Goal: Answer question/provide support: Answer question/provide support

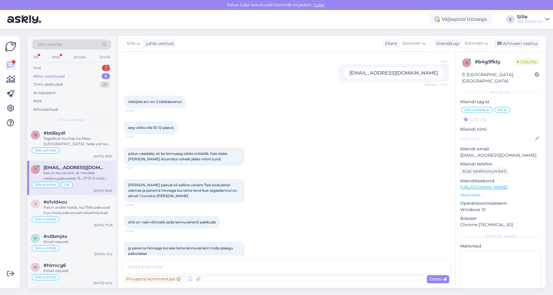
scroll to position [380, 0]
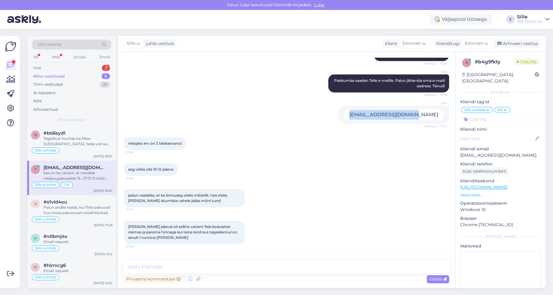
drag, startPoint x: 434, startPoint y: 105, endPoint x: 370, endPoint y: 107, distance: 63.4
click at [370, 109] on div "[EMAIL_ADDRESS][DOMAIN_NAME]" at bounding box center [394, 114] width 100 height 11
copy div "[EMAIL_ADDRESS][DOMAIN_NAME]"
click at [60, 67] on div "Uus 2" at bounding box center [71, 68] width 79 height 8
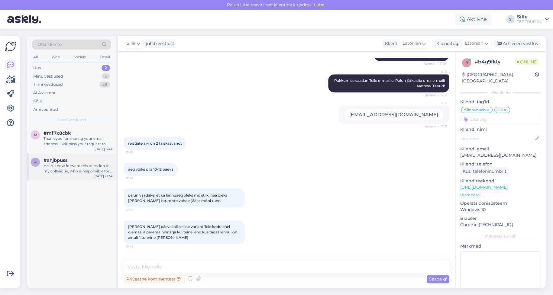
click at [68, 162] on div "#ahjbpuss" at bounding box center [77, 160] width 69 height 5
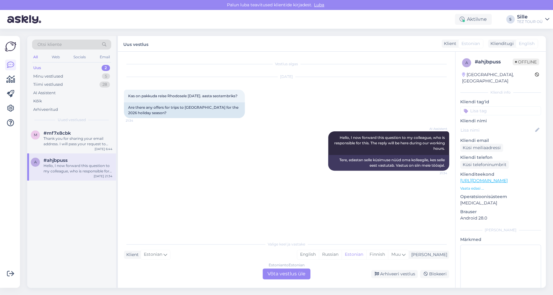
scroll to position [0, 0]
click at [73, 145] on div "Thank you for sharing your email address. I will pass your request to our colle…" at bounding box center [77, 141] width 69 height 11
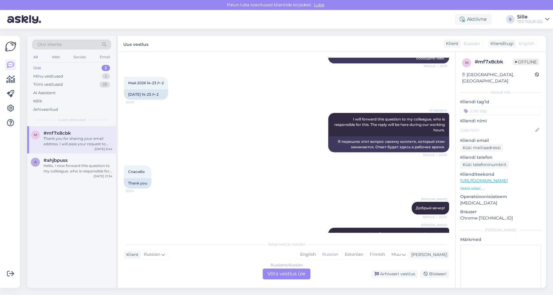
scroll to position [85, 0]
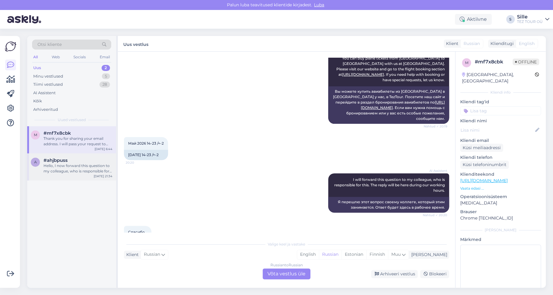
click at [90, 163] on div "Hello, I now forward this question to my colleague, who is responsible for this…" at bounding box center [77, 168] width 69 height 11
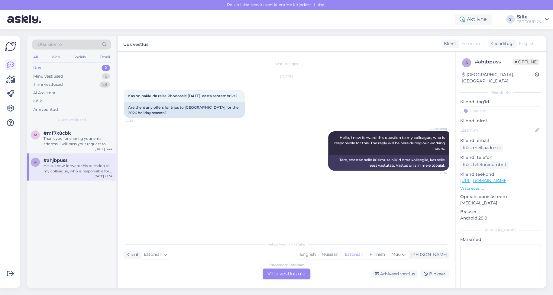
click at [281, 273] on div "Estonian to Estonian Võta vestlus üle" at bounding box center [286, 273] width 48 height 11
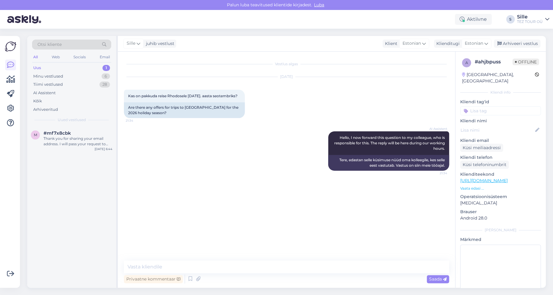
click at [477, 106] on input at bounding box center [500, 110] width 81 height 9
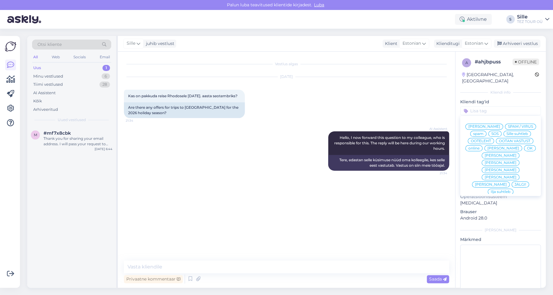
click at [506, 132] on span "Sille suhtleb" at bounding box center [516, 134] width 21 height 4
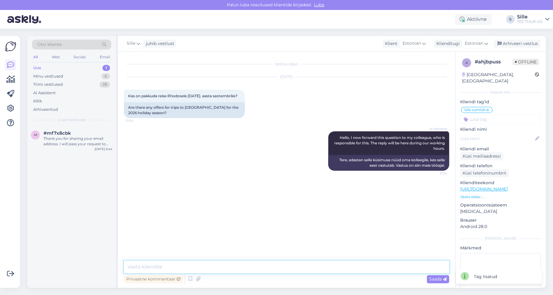
click at [155, 268] on textarea at bounding box center [286, 267] width 325 height 13
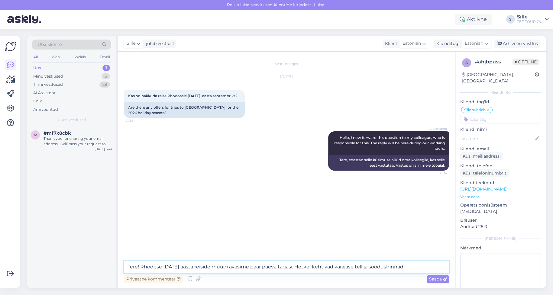
type textarea "Tere! Rhodose [DATE] aasta reiside müügi avasime paar päeva tagasi. Hetkel keht…"
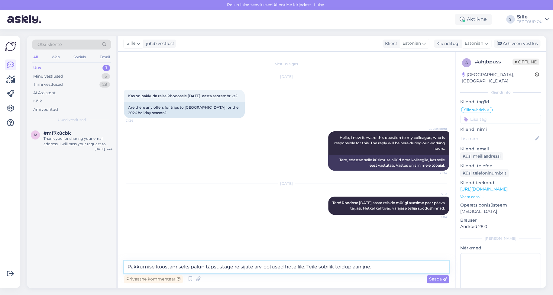
type textarea "Pakkumise koostamiseks palun täpsustage reisijate arv, ootused hotellile, Teile…"
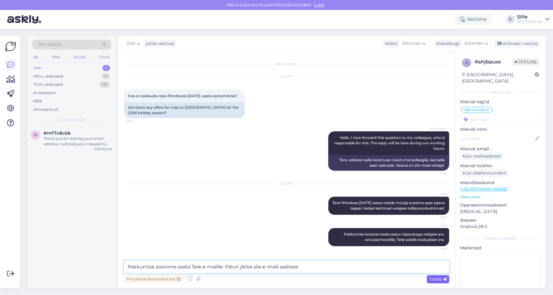
type textarea "Pakkumise soovime saata Teie e-mailile. Palun jätke siia e-maili aadress"
click at [438, 278] on span "Saada" at bounding box center [438, 278] width 18 height 5
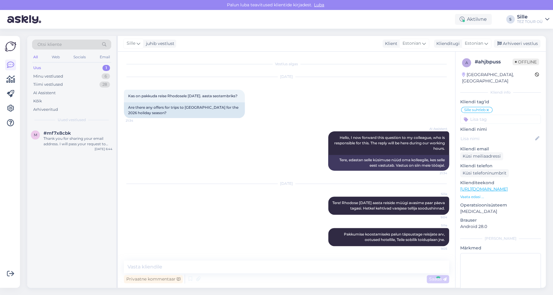
scroll to position [29, 0]
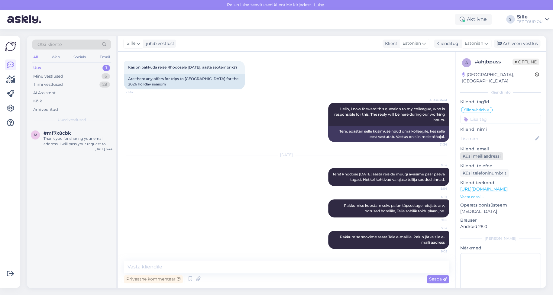
click at [483, 152] on div "Küsi meiliaadressi" at bounding box center [481, 156] width 43 height 8
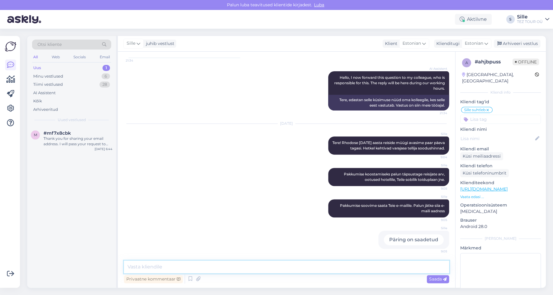
click at [158, 265] on textarea at bounding box center [286, 267] width 325 height 13
type textarea "Täname!"
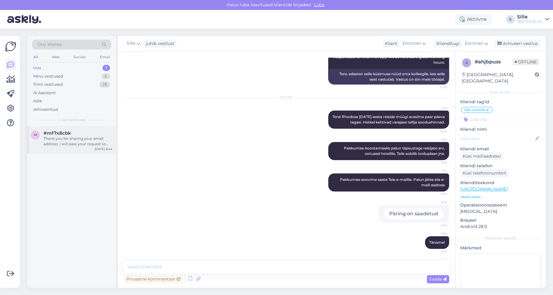
click at [73, 136] on div "Thank you for sharing your email address. I will pass your request to our colle…" at bounding box center [77, 141] width 69 height 11
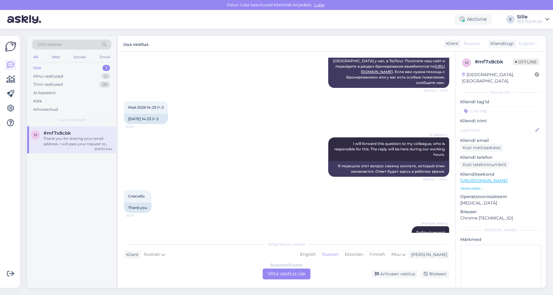
scroll to position [266, 0]
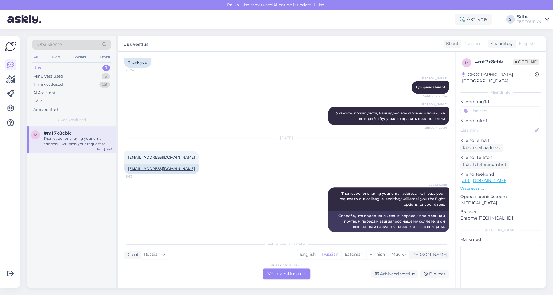
click at [293, 273] on div "Russian to Russian Võta vestlus üle" at bounding box center [286, 273] width 48 height 11
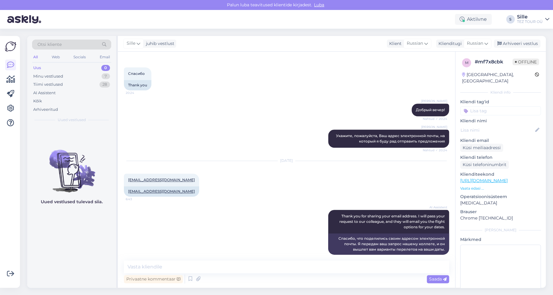
drag, startPoint x: 477, startPoint y: 104, endPoint x: 482, endPoint y: 109, distance: 7.3
click at [477, 106] on input at bounding box center [500, 110] width 81 height 9
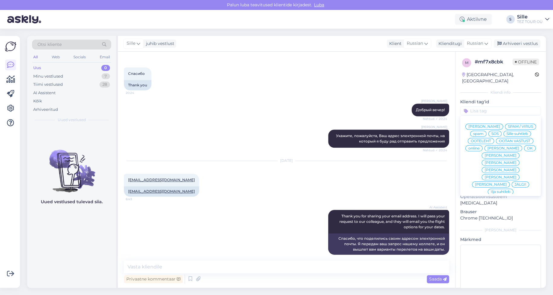
click at [506, 132] on span "Sille suhtleb" at bounding box center [516, 134] width 21 height 4
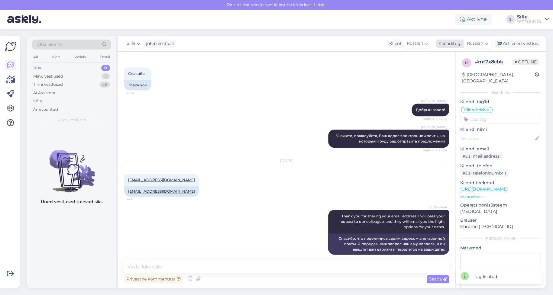
click at [470, 40] on span "Russian" at bounding box center [474, 43] width 16 height 7
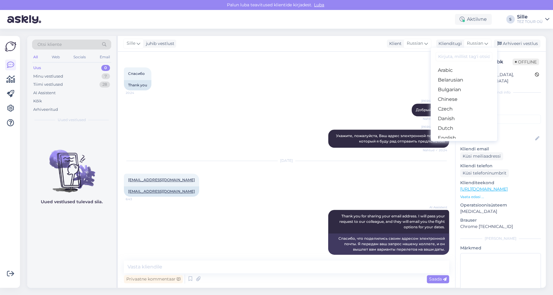
click at [449, 143] on link "Estonian" at bounding box center [463, 148] width 66 height 10
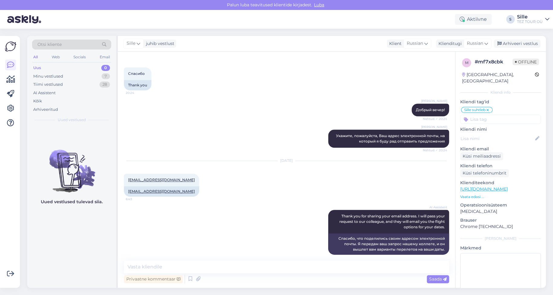
scroll to position [246, 0]
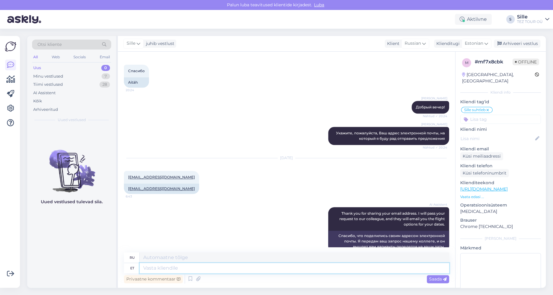
click at [149, 268] on textarea at bounding box center [293, 268] width 309 height 10
type textarea "Tere"
type textarea "Привет"
type textarea "Tere hommikut!"
type textarea "Доброе утро!"
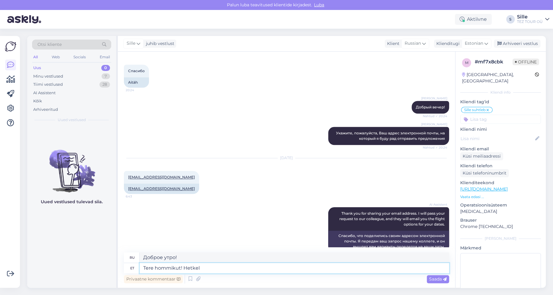
type textarea "Tere hommikut! Hetkel"
type textarea "Доброе утро! В настоящее время"
type textarea "Tere hommikut! Hetkel on"
type textarea "Доброе утро! Сейчас"
type textarea "Tere hommikut! Hetkel on [GEOGRAPHIC_DATA]"
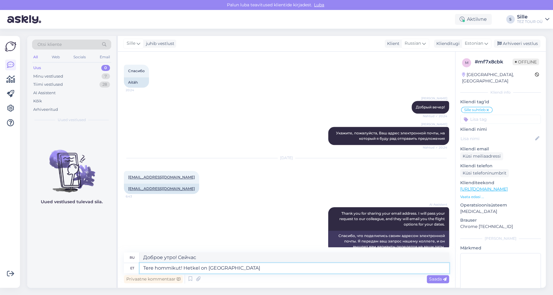
type textarea "Доброе утро! Сейчас [GEOGRAPHIC_DATA]."
type textarea "Tere hommikut! Hetkel on Antalya lennupiletite"
type textarea "Доброе утро! Билеты на самолёт в [GEOGRAPHIC_DATA] уже в продаже."
type textarea "Tere hommikut! Hetkel on Antalya lennupiletite müük"
type textarea "Доброе утро! Билеты на самолёт в [GEOGRAPHIC_DATA] уже в продаже."
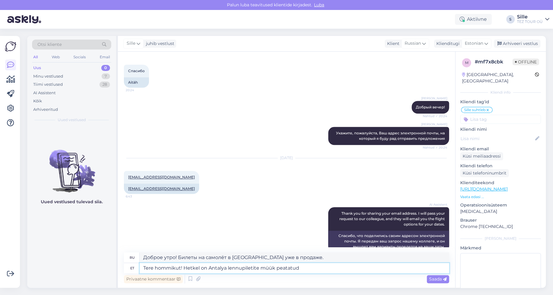
type textarea "Tere hommikut! Hetkel on Antalya lennupiletite müük peatatud"
type textarea "Доброе утро! Продажа билетов на самолет в [GEOGRAPHIC_DATA] в настоящее время п…"
type textarea "Tere hommikut! Hetkel on Antalya lennupiletite müük peatatud tehni"
type textarea "Доброе утро! Продажа билетов на самолет в [GEOGRAPHIC_DATA] в настоящее время п…"
type textarea "Tere hommikut! Hetkel on Antalya lennupiletite müük peatatud tehnilise vea"
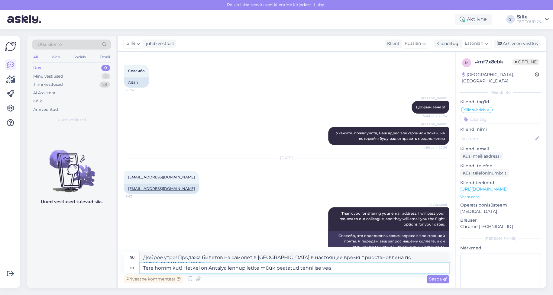
type textarea "Доброе утро! Продажа билетов на самолет в [GEOGRAPHIC_DATA] временно приостанов…"
type textarea "Tere hommikut! Hetkel on Antalya lennupiletite müük peatatud tehnilise vea tõttu"
drag, startPoint x: 251, startPoint y: 257, endPoint x: 225, endPoint y: 258, distance: 26.0
click at [225, 258] on textarea "Доброе утро! Продажа билетов на самолет в [GEOGRAPHIC_DATA] временно приостанов…" at bounding box center [293, 257] width 309 height 10
type textarea "Доброе утро! Продажа билетов в [GEOGRAPHIC_DATA] временно приостановлена ​​из-з…"
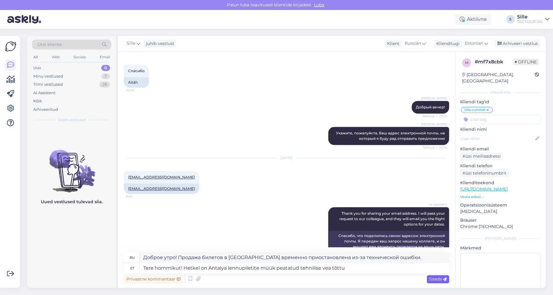
click at [438, 279] on span "Saada" at bounding box center [438, 278] width 18 height 5
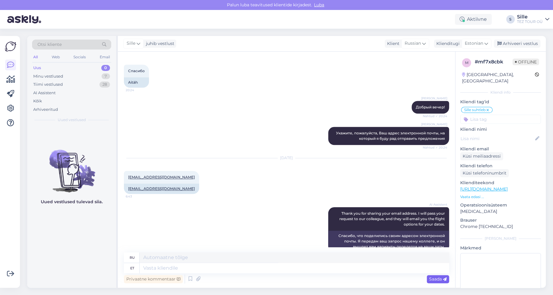
scroll to position [293, 0]
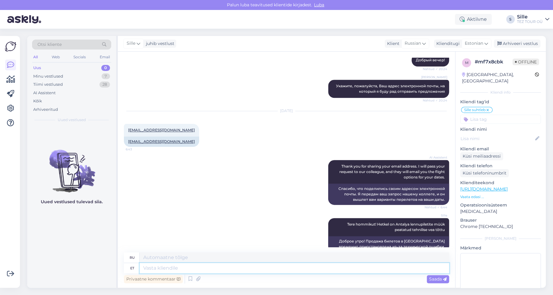
click at [161, 269] on textarea at bounding box center [293, 268] width 309 height 10
type textarea "Palun"
type textarea "Пожалуйста"
type textarea "[PERSON_NAME] andke"
type textarea "Пожалуйста, дайте"
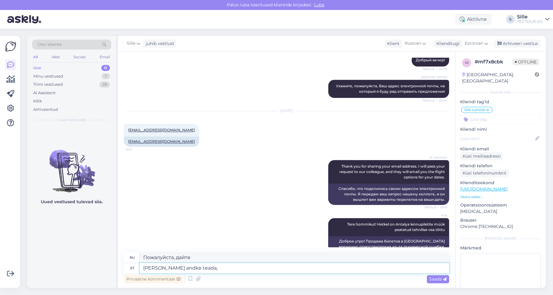
type textarea "[PERSON_NAME] andke teada, k"
type textarea "Пожалуйста, дайте мне знать,"
type textarea "[PERSON_NAME] andke teada, kas s"
type textarea "Пожалуйста, дайте мне знать, если"
type textarea "[PERSON_NAME] andke teada, kas soovite"
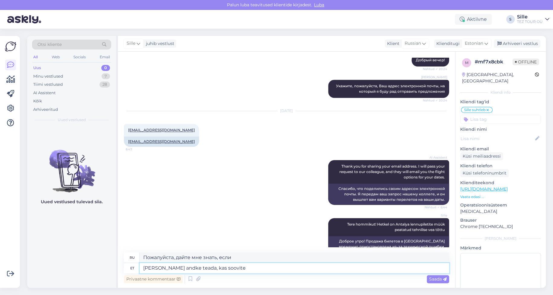
type textarea "Пожалуйста, дайте мне знать, если вы хотите"
type textarea "[PERSON_NAME] andke teada, kas soovite jääda"
type textarea "Если вы захотите остаться, пожалуйста, дайте мне знать."
type textarea "[PERSON_NAME] andke teada, kas soovite jääda pakkumise"
type textarea "Пожалуйста, дайте мне знать, если вы хотите продолжить пользоваться предложение…"
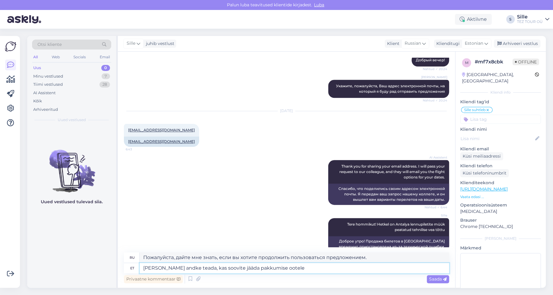
type textarea "[PERSON_NAME] andke teada, kas soovite jääda pakkumise ootele"
type textarea "Пожалуйста, дайте мне знать, если вы хотите остаться в списке ожидания предложе…"
type textarea "[PERSON_NAME] andke teada, kas soovite jääda pakkumise ootele"
click at [436, 279] on span "Saada" at bounding box center [438, 278] width 18 height 5
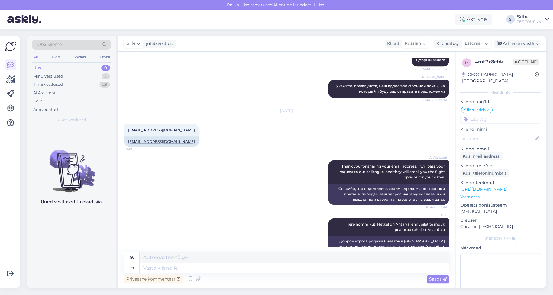
scroll to position [335, 0]
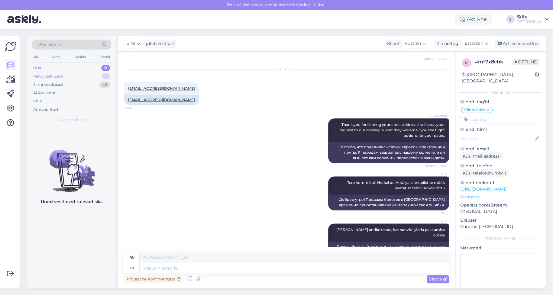
click at [70, 74] on div "Minu vestlused 7" at bounding box center [71, 76] width 79 height 8
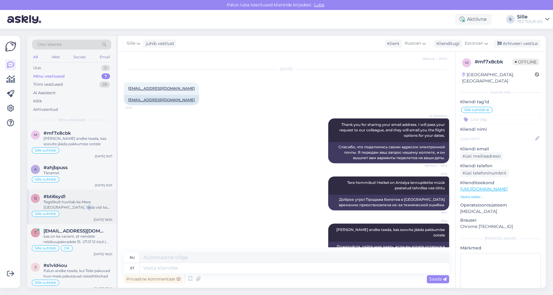
click at [71, 208] on div "Tegelikult huvitab ka Maxx [GEOGRAPHIC_DATA]. Seda vist ka süsteemis ei ole" at bounding box center [77, 204] width 69 height 11
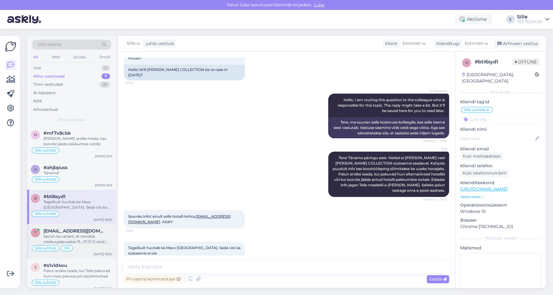
click at [73, 238] on div "kas on ka variant, et nendele reisikuupäevadele 15.-27.01 12 ööd ( väljalend [G…" at bounding box center [77, 239] width 69 height 11
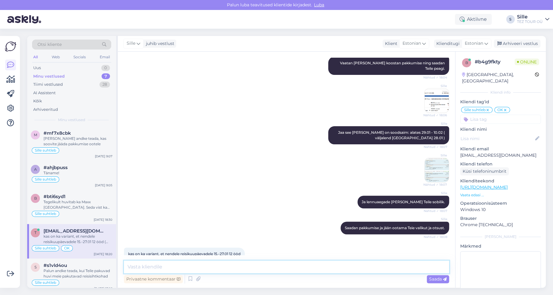
click at [143, 268] on textarea at bounding box center [286, 267] width 325 height 13
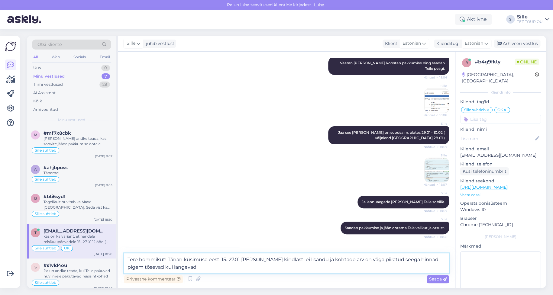
type textarea "Tere hommikut! Tänan küsimuse eest. 15.-27.01 [PERSON_NAME] kindlasti ei lisand…"
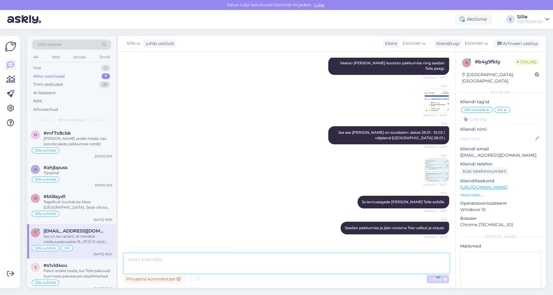
scroll to position [1335, 0]
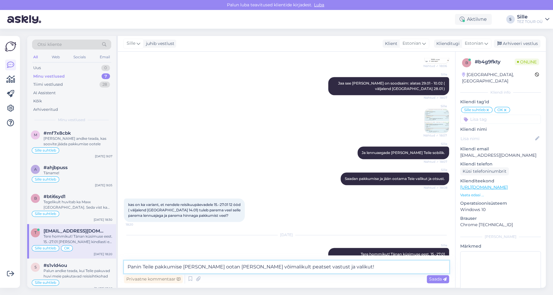
type textarea "Panin Teile pakkumise [PERSON_NAME] ootan [PERSON_NAME] võimalikult peatset vas…"
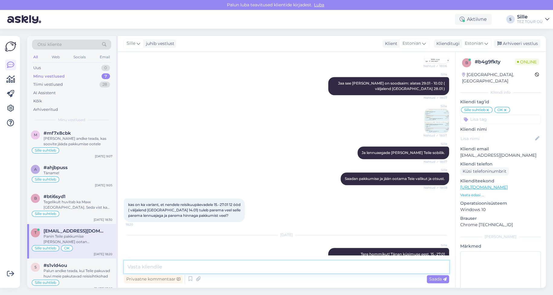
scroll to position [1366, 0]
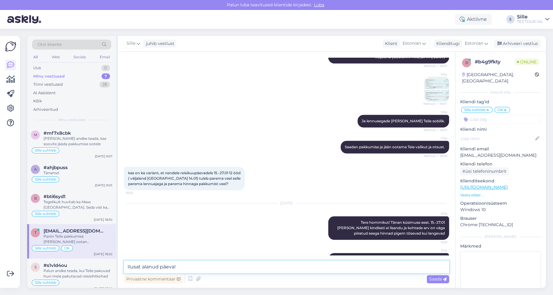
type textarea "Ilusat alanud päeva!"
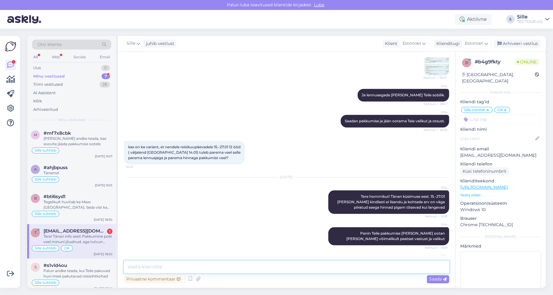
scroll to position [1424, 0]
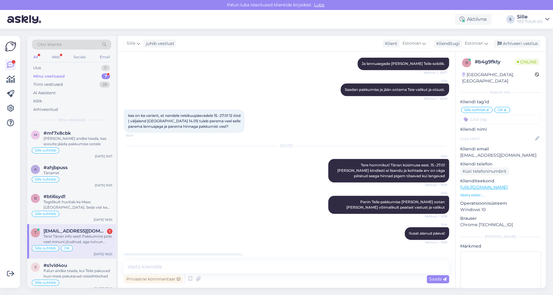
click at [78, 241] on div "Tere! Tänan info eest! Pakkumine pole veel minuni jõudnud, aga tutvun kohe [PER…" at bounding box center [77, 239] width 69 height 11
click at [82, 240] on div "Tere! Tänan info eest! Pakkumine pole veel minuni jõudnud, aga tutvun kohe [PER…" at bounding box center [77, 239] width 69 height 11
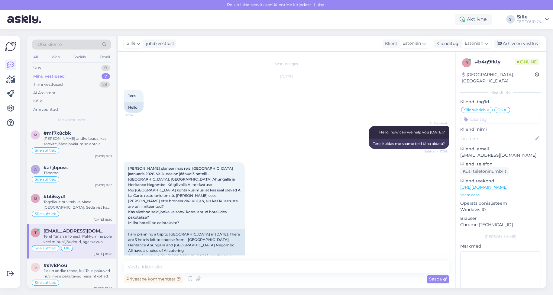
click at [98, 237] on div "Tere! Tänan info eest! Pakkumine pole veel minuni jõudnud, aga tutvun kohe [PER…" at bounding box center [77, 239] width 69 height 11
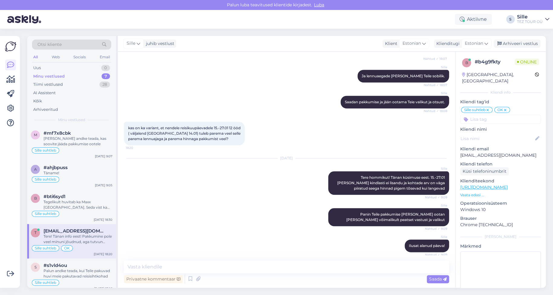
scroll to position [1424, 0]
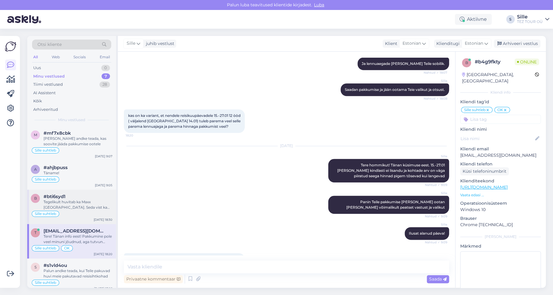
click at [65, 207] on div "Tegelikult huvitab ka Maxx [GEOGRAPHIC_DATA]. Seda vist ka süsteemis ei ole" at bounding box center [77, 204] width 69 height 11
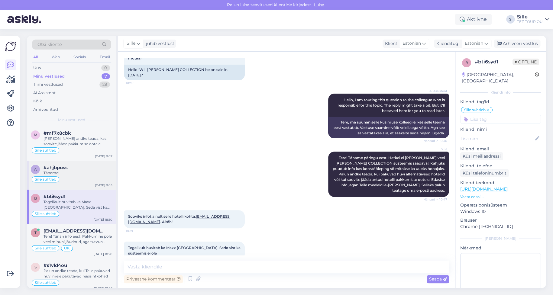
click at [70, 182] on div "Sille suhtleb" at bounding box center [72, 179] width 82 height 7
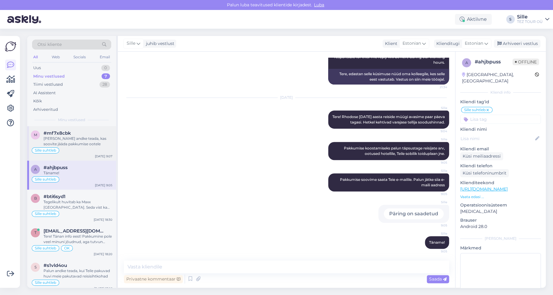
click at [72, 148] on div "Sille suhtleb" at bounding box center [72, 150] width 82 height 7
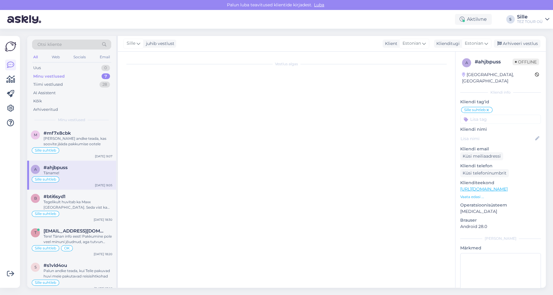
scroll to position [335, 0]
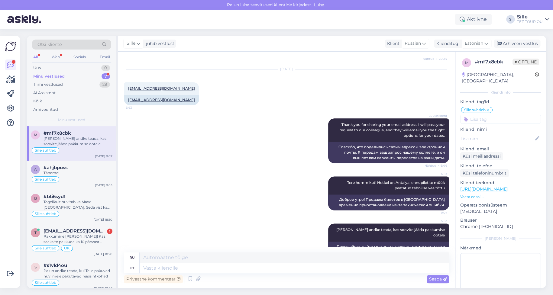
click at [48, 144] on div "[PERSON_NAME] andke teada, kas soovite jääda pakkumise ootele" at bounding box center [77, 141] width 69 height 11
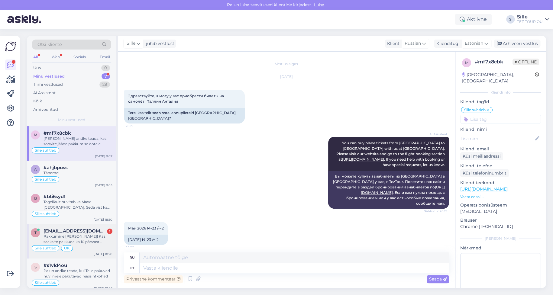
drag, startPoint x: 70, startPoint y: 229, endPoint x: 66, endPoint y: 229, distance: 3.3
click at [70, 229] on span "[EMAIL_ADDRESS][DOMAIN_NAME]" at bounding box center [74, 230] width 63 height 5
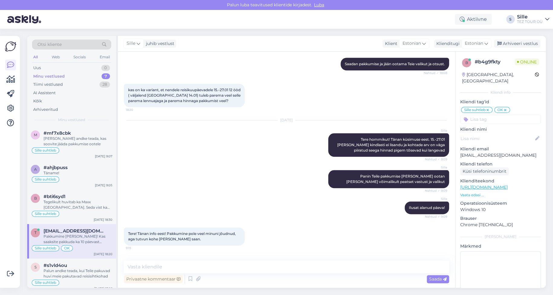
scroll to position [1455, 0]
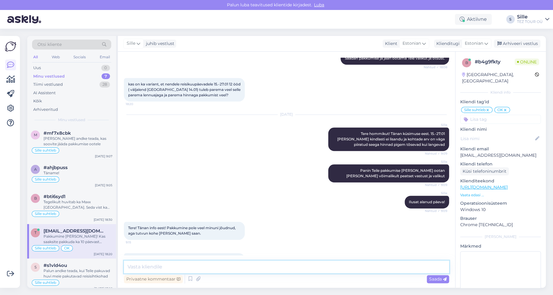
click at [143, 267] on textarea at bounding box center [286, 267] width 325 height 13
type textarea "Vaatan kas on"
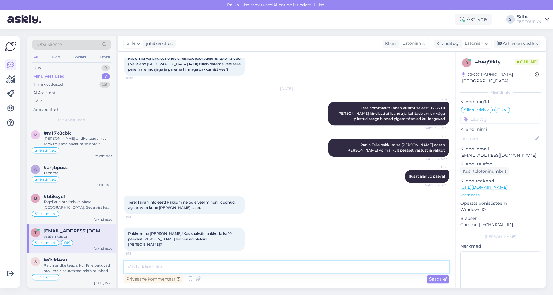
click at [143, 268] on textarea at bounding box center [286, 267] width 325 height 13
type textarea "05.-15.01 ja 19.-29.01 hinnatase enamvähem sama"
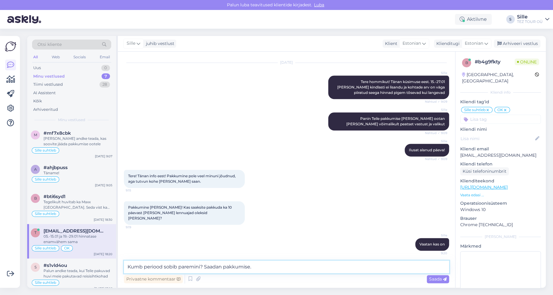
type textarea "Kumb periood sobib paremini? Saadan pakkumise."
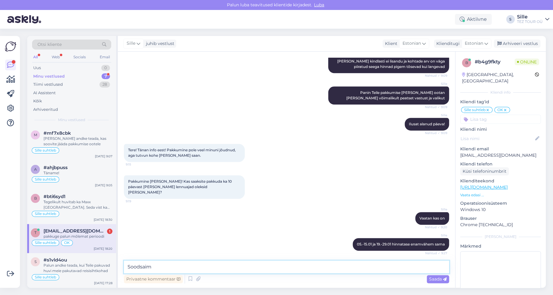
scroll to position [1559, 0]
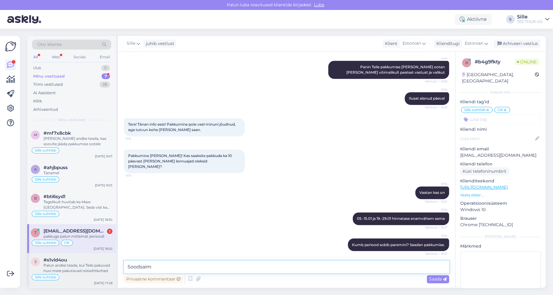
drag, startPoint x: 145, startPoint y: 266, endPoint x: 95, endPoint y: 271, distance: 50.4
click at [108, 272] on div "Otsi kliente All Web Socials Email Uus 0 Minu vestlused 7 Tiimi vestlused 28 AI…" at bounding box center [286, 162] width 518 height 252
type textarea "Ja siis veel 26.01 - 05.02 mis on hinnalt kõige soodsam"
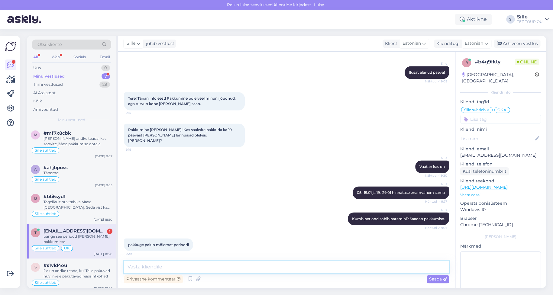
scroll to position [1611, 0]
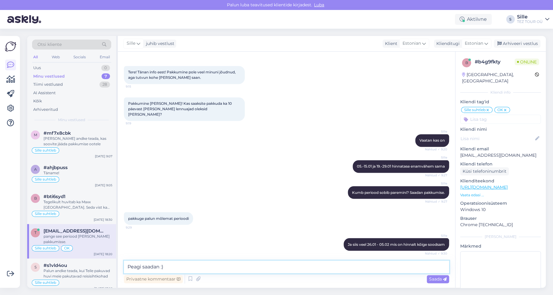
type textarea "Peagi saadan :)"
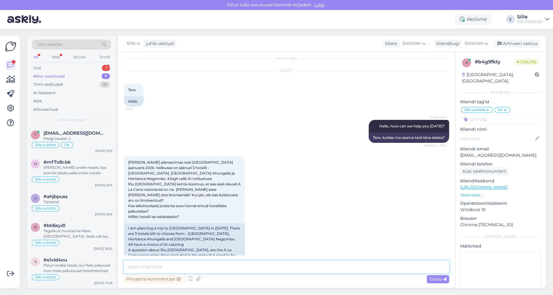
scroll to position [0, 0]
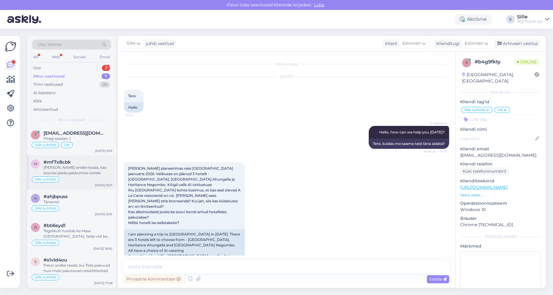
click at [69, 178] on div "Sille suhtleb" at bounding box center [72, 179] width 82 height 7
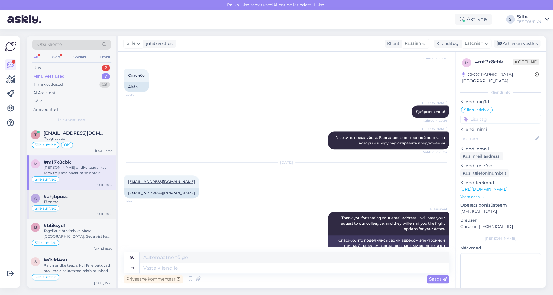
click at [62, 199] on span "#ahjbpuss" at bounding box center [55, 196] width 24 height 5
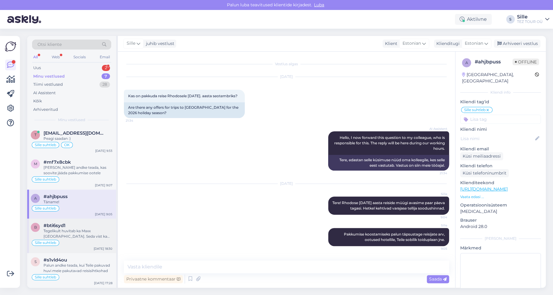
click at [70, 229] on div "Tegelikult huvitab ka Maxx [GEOGRAPHIC_DATA]. Seda vist ka süsteemis ei ole" at bounding box center [77, 233] width 69 height 11
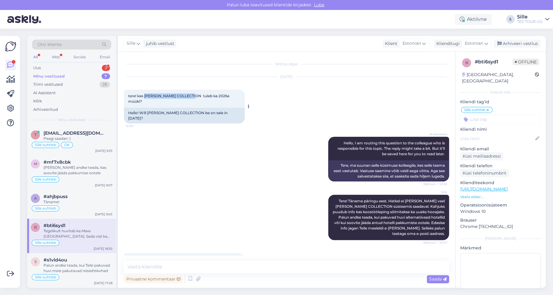
drag, startPoint x: 144, startPoint y: 95, endPoint x: 196, endPoint y: 97, distance: 51.7
click at [196, 95] on span "tere! kas [PERSON_NAME] COLLECTION tuleb ka 2026a müüki?" at bounding box center [179, 99] width 102 height 10
copy span "[PERSON_NAME] COLLECTION"
click at [77, 64] on div "Uus 2" at bounding box center [71, 68] width 79 height 8
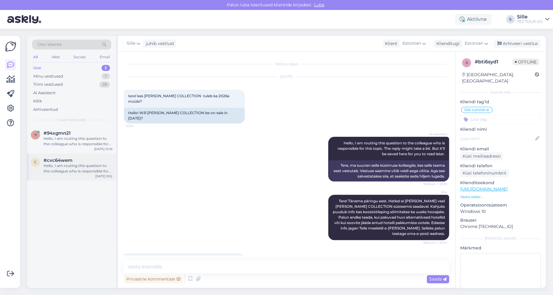
click at [79, 169] on div "Hello, I am routing this question to the colleague who is responsible for this …" at bounding box center [77, 168] width 69 height 11
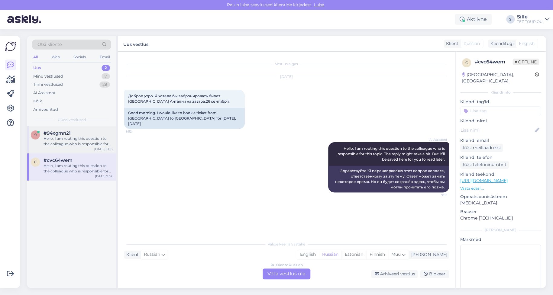
click at [77, 141] on div "Hello, I am routing this question to the colleague who is responsible for this …" at bounding box center [77, 141] width 69 height 11
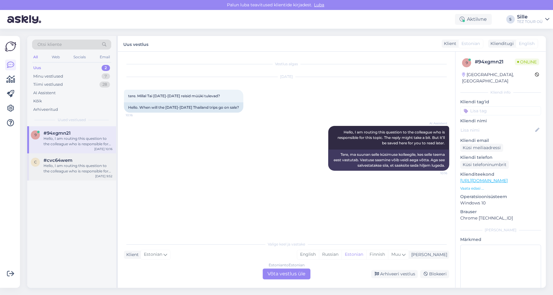
click at [72, 168] on div "Hello, I am routing this question to the colleague who is responsible for this …" at bounding box center [77, 168] width 69 height 11
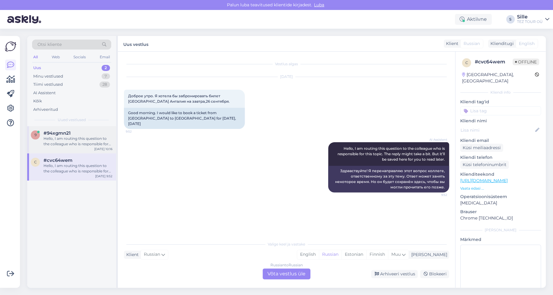
click at [71, 139] on div "Hello, I am routing this question to the colleague who is responsible for this …" at bounding box center [77, 141] width 69 height 11
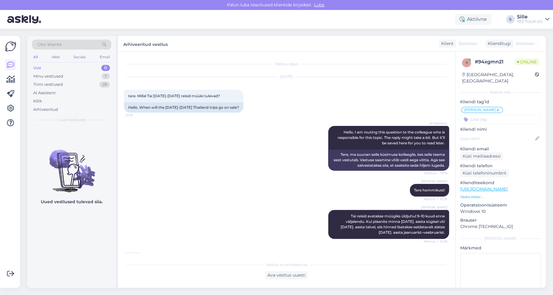
scroll to position [44, 0]
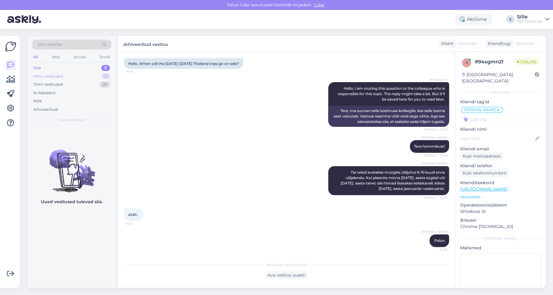
click at [59, 78] on div "Minu vestlused" at bounding box center [48, 76] width 30 height 6
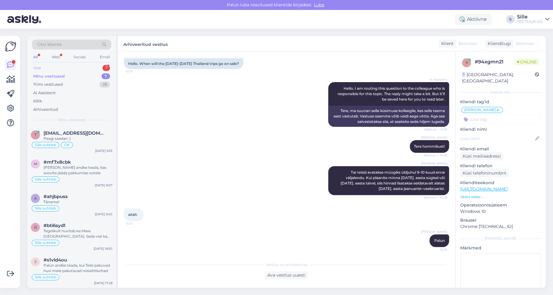
click at [82, 68] on div "Uus 1" at bounding box center [71, 68] width 79 height 8
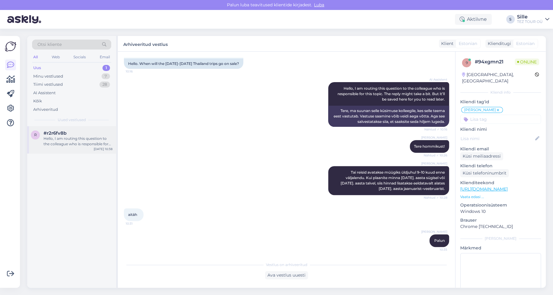
click at [69, 140] on div "Hello, I am routing this question to the colleague who is responsible for this …" at bounding box center [77, 141] width 69 height 11
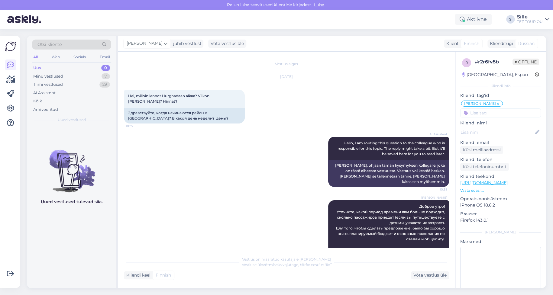
scroll to position [63, 0]
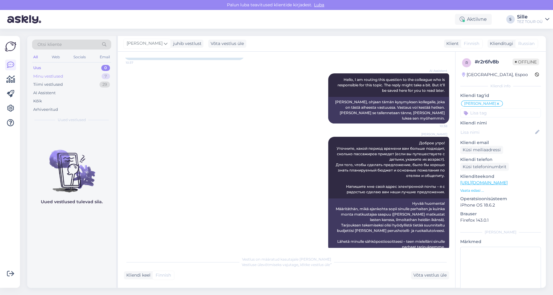
click at [62, 76] on div "Minu vestlused" at bounding box center [48, 76] width 30 height 6
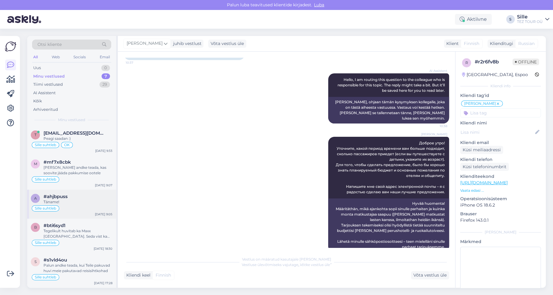
click at [58, 210] on div "Sille suhtleb" at bounding box center [45, 208] width 27 height 6
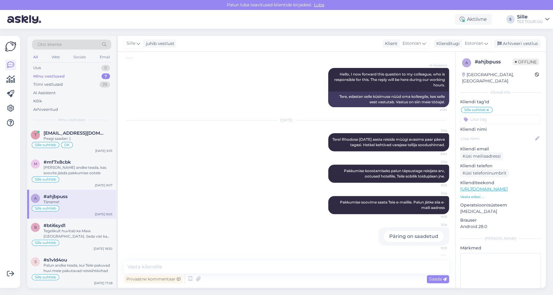
scroll to position [86, 0]
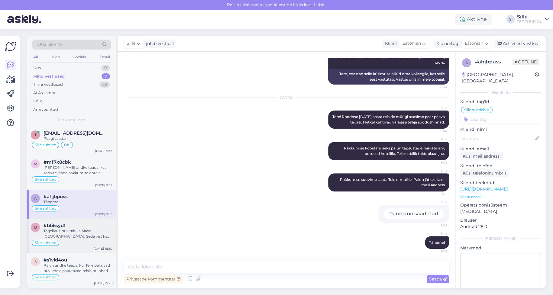
click at [53, 230] on div "Tegelikult huvitab ka Maxx [GEOGRAPHIC_DATA]. Seda vist ka süsteemis ei ole" at bounding box center [77, 233] width 69 height 11
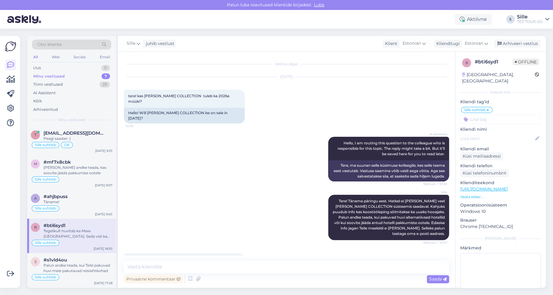
scroll to position [43, 0]
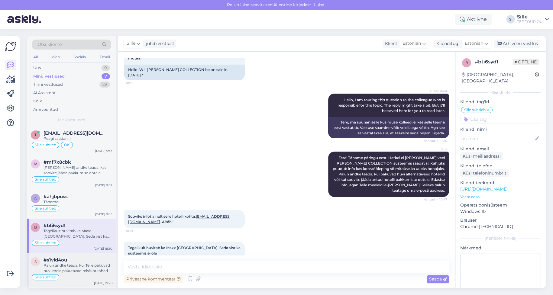
click at [59, 260] on span "#s1vld4ou" at bounding box center [55, 259] width 24 height 5
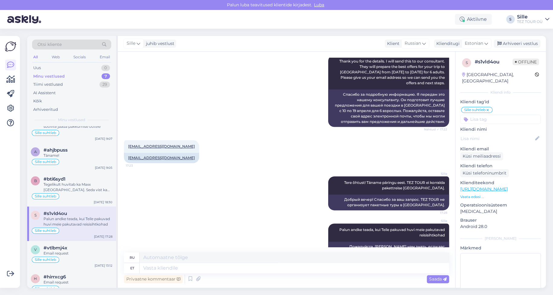
scroll to position [57, 0]
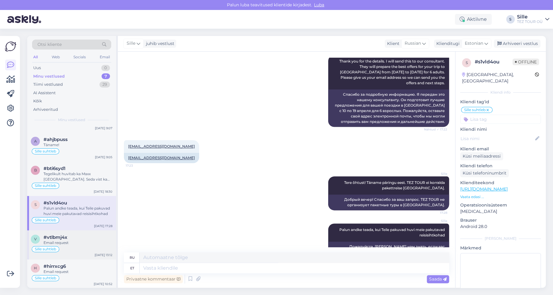
click at [69, 236] on div "#vtlbmj4x" at bounding box center [77, 237] width 69 height 5
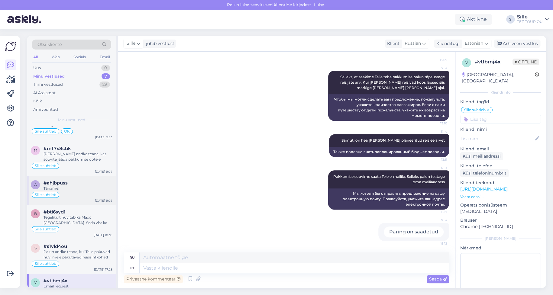
scroll to position [0, 0]
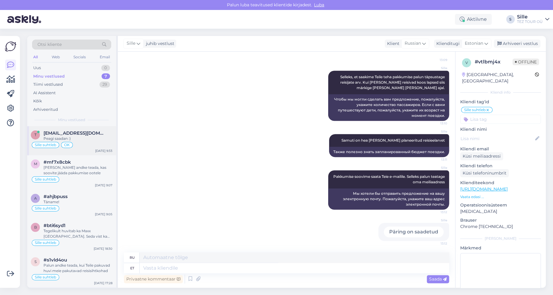
click at [68, 145] on span "OK" at bounding box center [67, 145] width 6 height 4
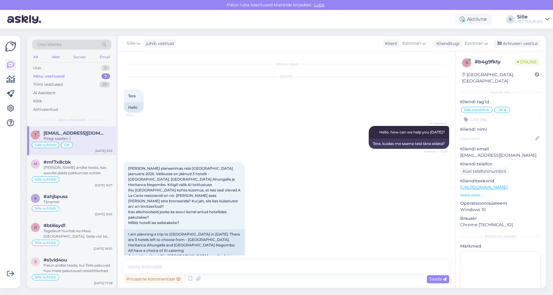
scroll to position [1636, 0]
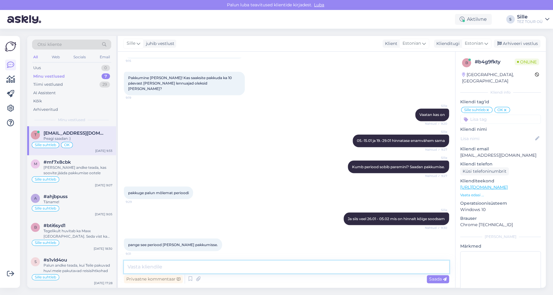
click at [150, 264] on textarea at bounding box center [286, 267] width 325 height 13
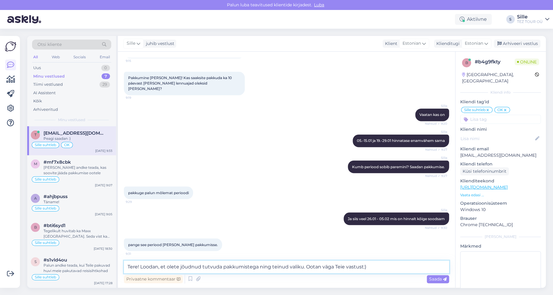
type textarea "Tere! Loodan, et olete jõudnud tutvuda pakkumistega ning teinud valiku. Ootan v…"
click at [438, 275] on div "Saada" at bounding box center [437, 279] width 22 height 8
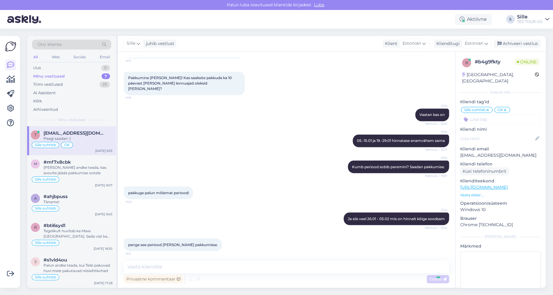
scroll to position [1668, 0]
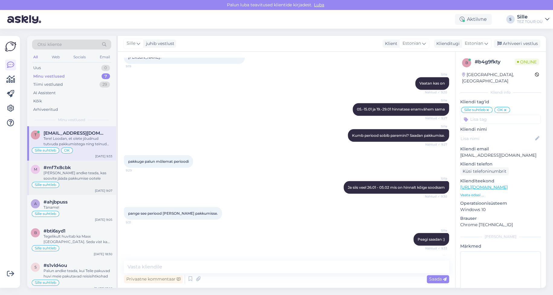
click at [67, 178] on div "[PERSON_NAME] andke teada, kas soovite jääda pakkumise ootele" at bounding box center [77, 175] width 69 height 11
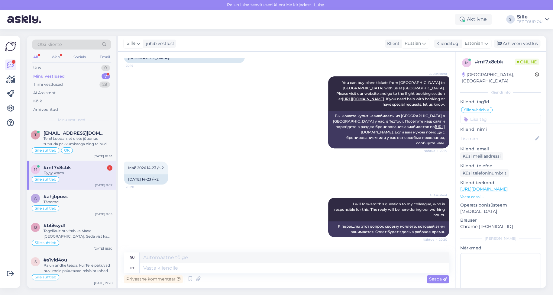
scroll to position [371, 0]
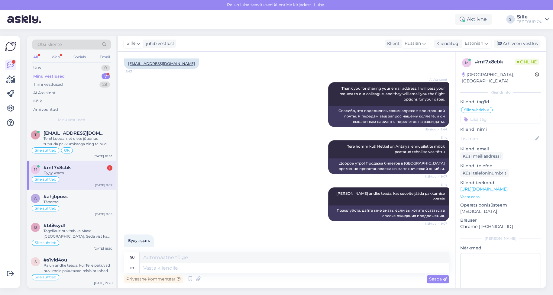
click at [68, 179] on div "Sille suhtleb" at bounding box center [72, 179] width 82 height 7
click at [153, 269] on textarea at bounding box center [293, 268] width 309 height 10
type textarea "Registreeritud"
type textarea "Зарегистрировано"
type textarea "Registreeritud ootelehele"
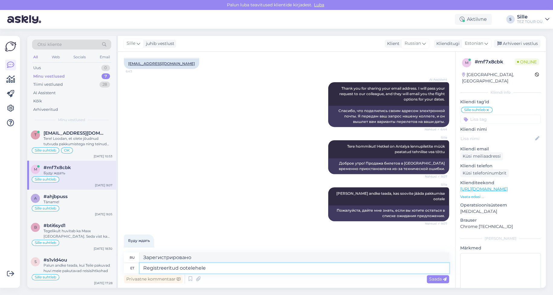
type textarea "Зарегистрировано в листе ожидания"
type textarea "Registreeritud ootelehele"
click at [434, 279] on span "Saada" at bounding box center [438, 278] width 18 height 5
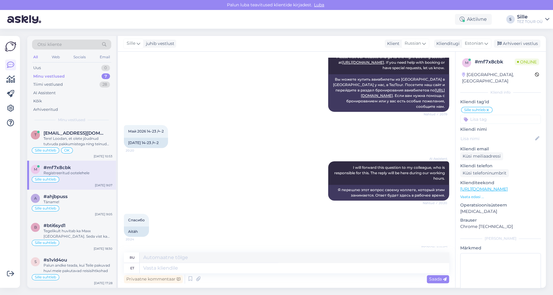
scroll to position [45, 0]
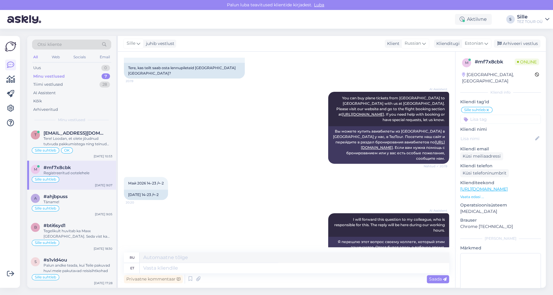
click at [74, 182] on div "Sille suhtleb" at bounding box center [72, 179] width 82 height 7
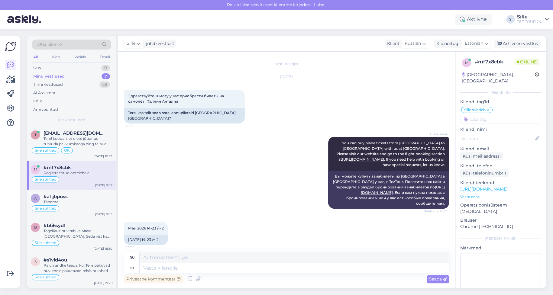
click at [488, 115] on input at bounding box center [500, 119] width 81 height 9
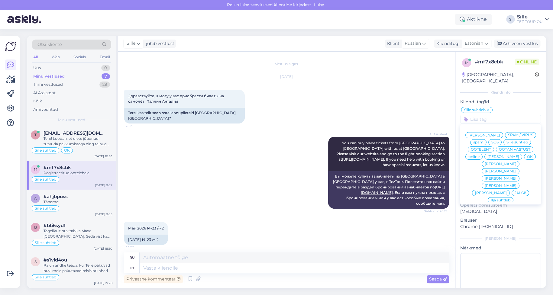
click at [491, 148] on span "OOTELEHT" at bounding box center [480, 150] width 20 height 4
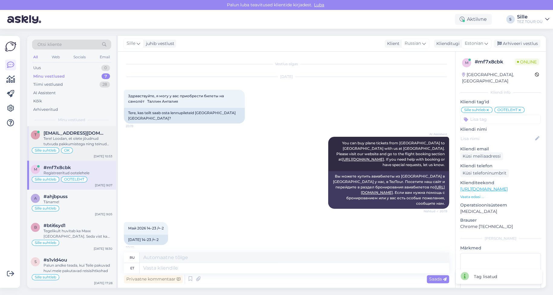
click at [83, 147] on div "Sille suhtleb OK" at bounding box center [72, 150] width 82 height 7
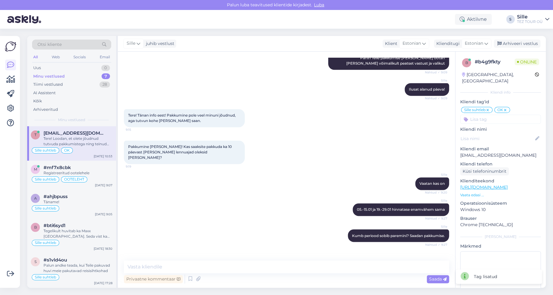
scroll to position [1668, 0]
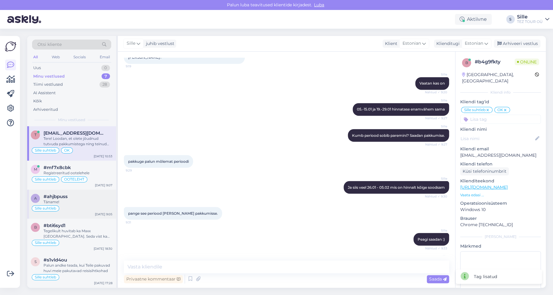
click at [76, 199] on div "Täname!" at bounding box center [77, 201] width 69 height 5
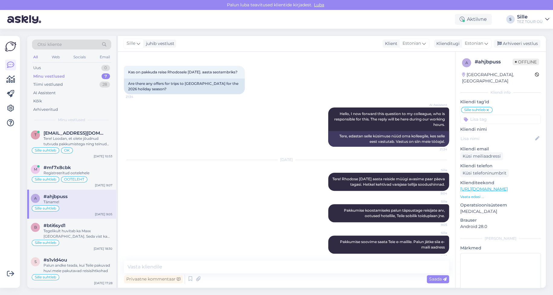
scroll to position [0, 0]
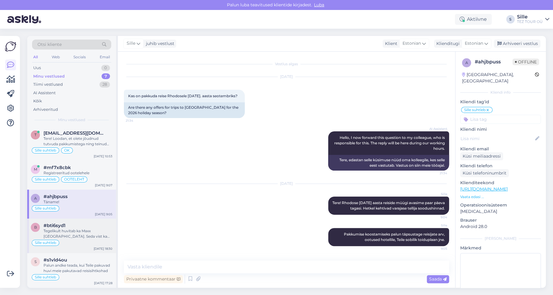
click at [65, 242] on div "Sille suhtleb" at bounding box center [72, 242] width 82 height 7
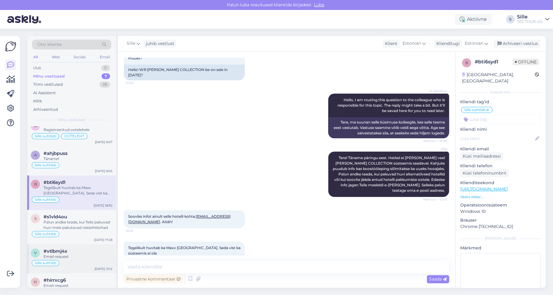
scroll to position [57, 0]
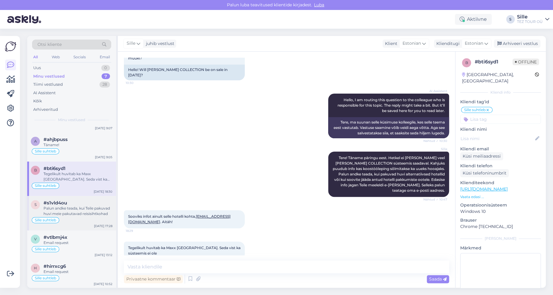
click at [76, 212] on div "Palun andke teada, kui Teile pakuvad huvi meie pakutavad reisisihtkohad" at bounding box center [77, 211] width 69 height 11
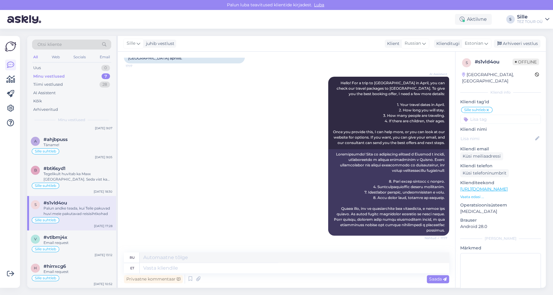
scroll to position [5, 0]
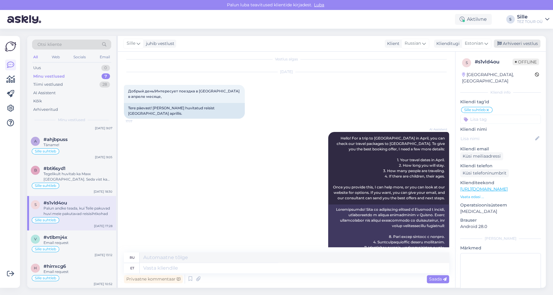
click at [519, 43] on div "Arhiveeri vestlus" at bounding box center [516, 44] width 46 height 8
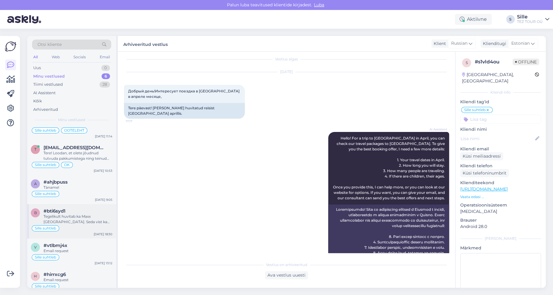
scroll to position [23, 0]
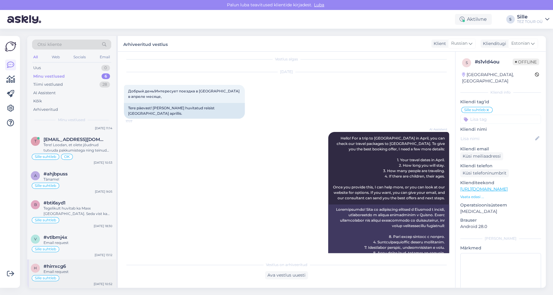
click at [84, 275] on div "Sille suhtleb" at bounding box center [72, 277] width 82 height 7
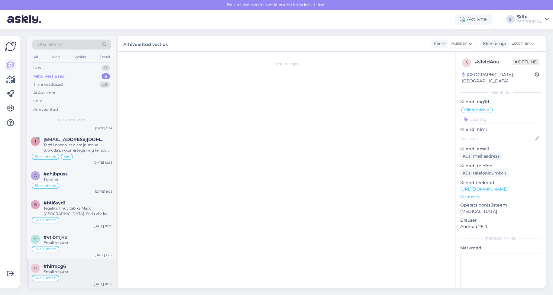
scroll to position [219, 0]
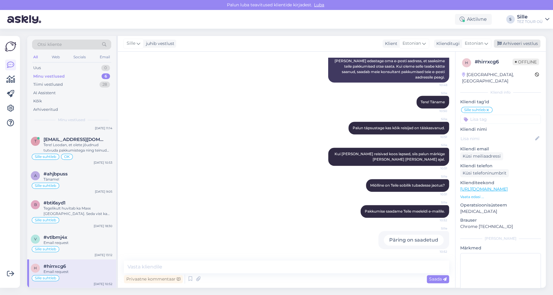
click at [515, 42] on div "Arhiveeri vestlus" at bounding box center [516, 44] width 46 height 8
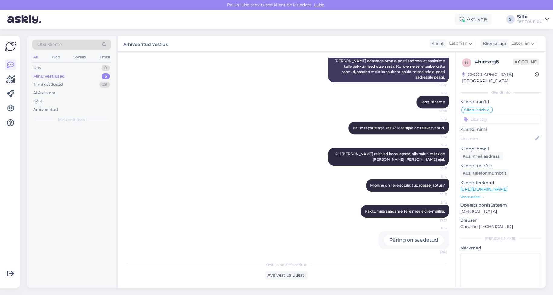
scroll to position [0, 0]
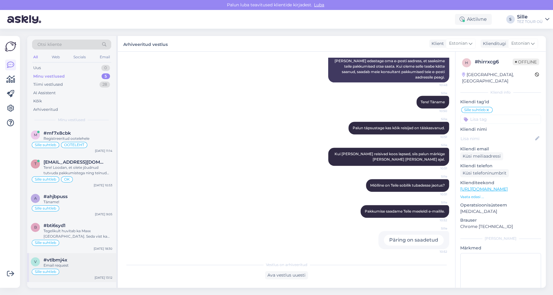
click at [67, 259] on div "#vtlbmj4x" at bounding box center [77, 259] width 69 height 5
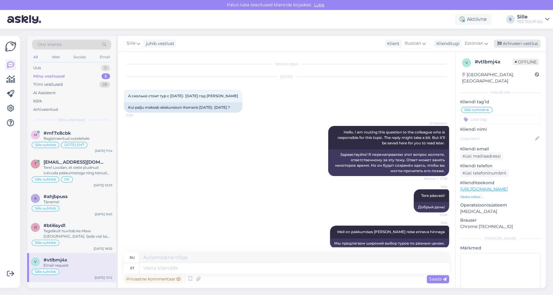
click at [505, 44] on div "Arhiveeri vestlus" at bounding box center [516, 44] width 46 height 8
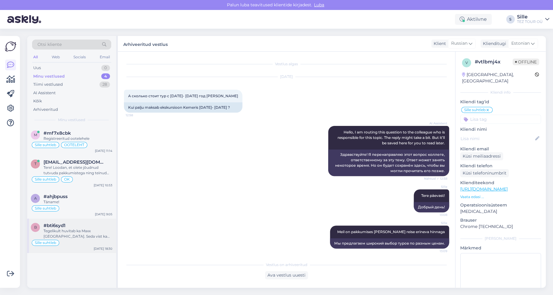
click at [67, 229] on div "Tegelikult huvitab ka Maxx [GEOGRAPHIC_DATA]. Seda vist ka süsteemis ei ole" at bounding box center [77, 233] width 69 height 11
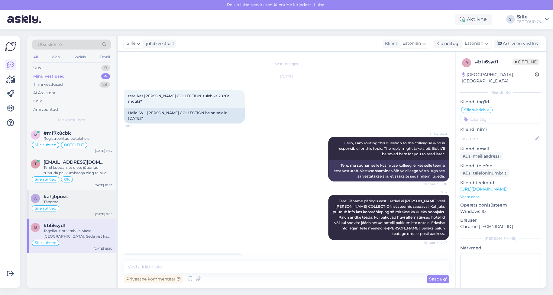
click at [75, 212] on div "a #ahjbpuss Täname! Sille suhtleb [DATE] 9:05" at bounding box center [71, 204] width 89 height 29
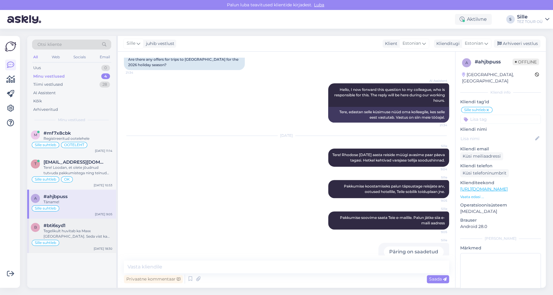
scroll to position [86, 0]
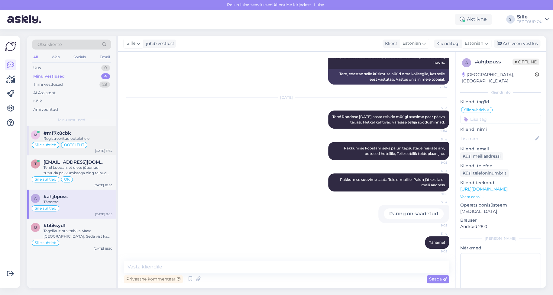
click at [71, 138] on div "Registreeritud ootelehele" at bounding box center [77, 138] width 69 height 5
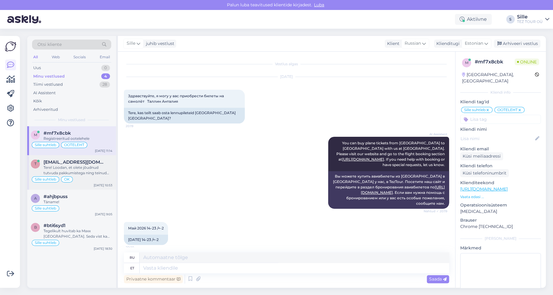
scroll to position [407, 0]
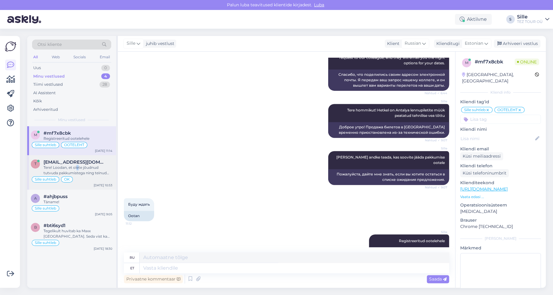
click at [80, 168] on div "Tere! Loodan, et olete jõudnud tutvuda pakkumistega ning teinud valiku. Ootan v…" at bounding box center [77, 170] width 69 height 11
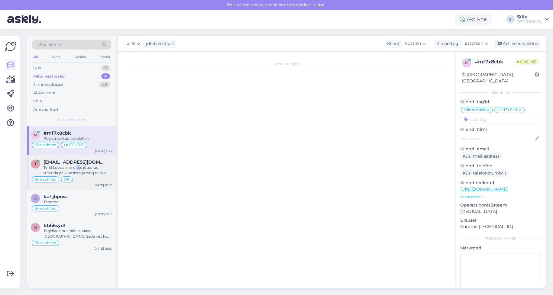
scroll to position [0, 0]
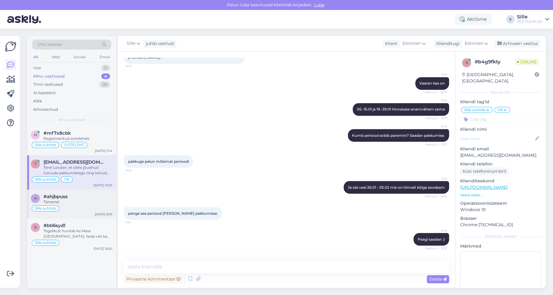
click at [89, 198] on div "#ahjbpuss" at bounding box center [77, 196] width 69 height 5
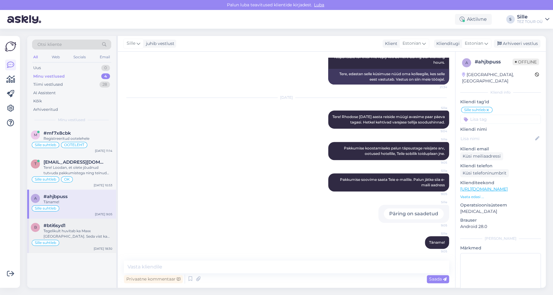
click at [83, 228] on div "Tegelikult huvitab ka Maxx [GEOGRAPHIC_DATA]. Seda vist ka süsteemis ei ole" at bounding box center [77, 233] width 69 height 11
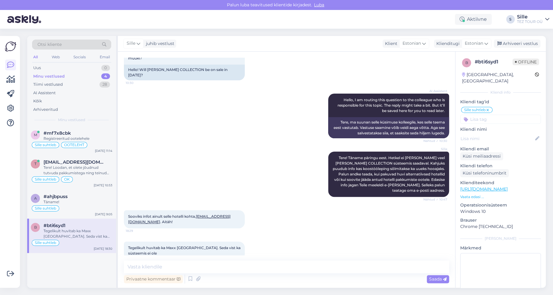
click at [308, 279] on div "Privaatne kommentaar Saada" at bounding box center [286, 278] width 325 height 11
click at [72, 142] on div "OOTELEHT" at bounding box center [74, 145] width 26 height 6
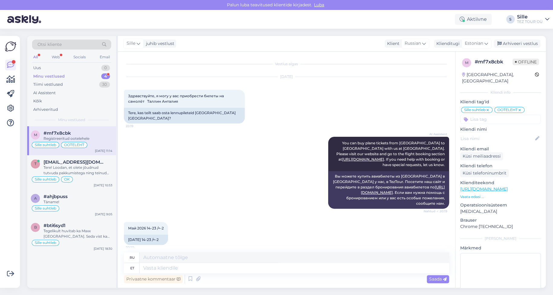
scroll to position [407, 0]
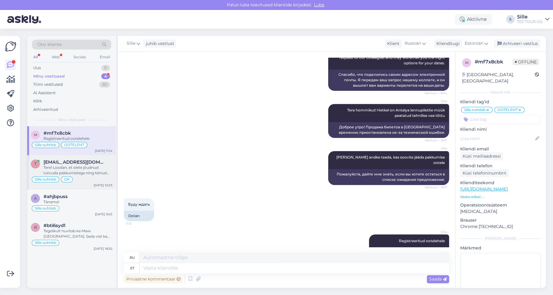
click at [82, 168] on div "Tere! Loodan, et olete jõudnud tutvuda pakkumistega ning teinud valiku. Ootan v…" at bounding box center [77, 170] width 69 height 11
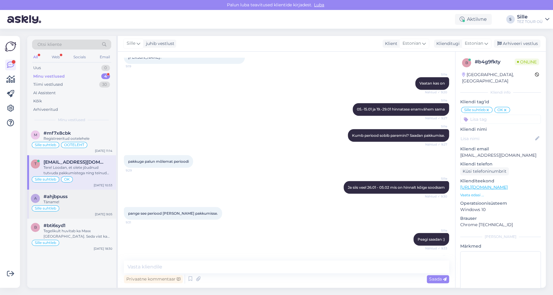
click at [48, 200] on div "Täname!" at bounding box center [77, 201] width 69 height 5
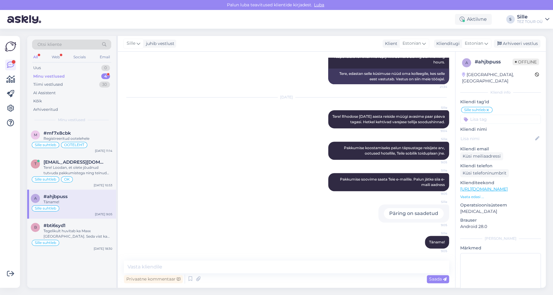
scroll to position [86, 0]
click at [61, 235] on div "Tegelikult huvitab ka Maxx [GEOGRAPHIC_DATA]. Seda vist ka süsteemis ei ole" at bounding box center [77, 233] width 69 height 11
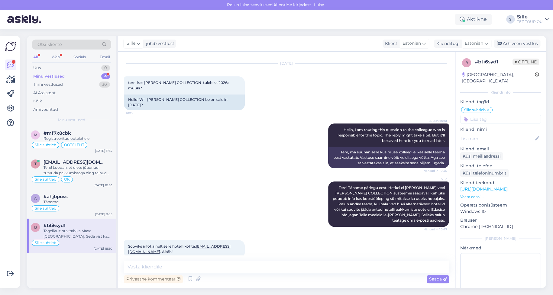
scroll to position [0, 0]
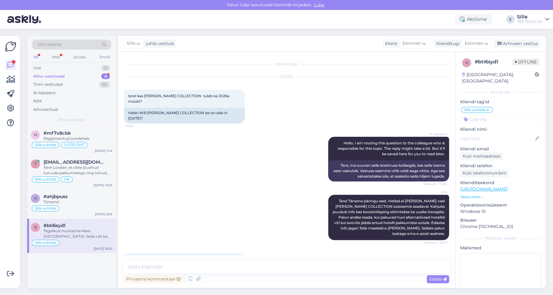
click at [63, 75] on div "Minu vestlused" at bounding box center [48, 76] width 31 height 6
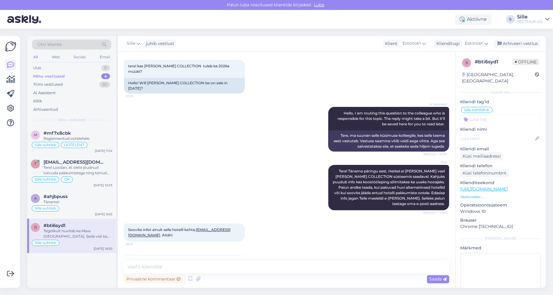
scroll to position [43, 0]
